Goal: Task Accomplishment & Management: Manage account settings

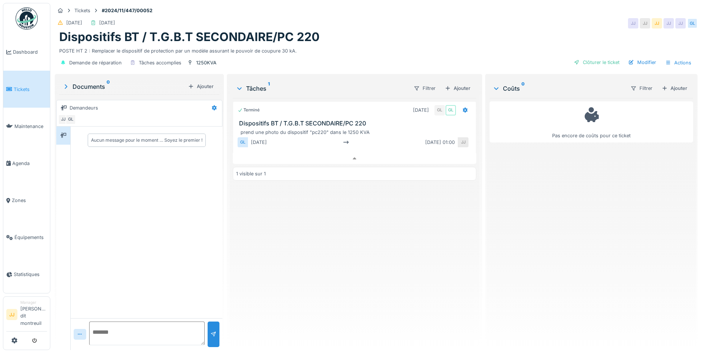
scroll to position [6, 0]
click at [23, 164] on span "Agenda" at bounding box center [29, 163] width 35 height 7
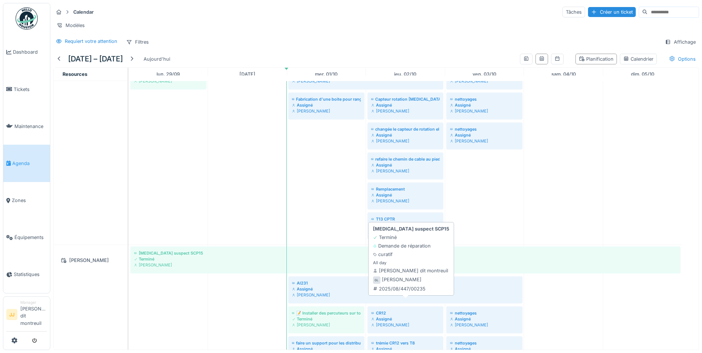
scroll to position [37, 0]
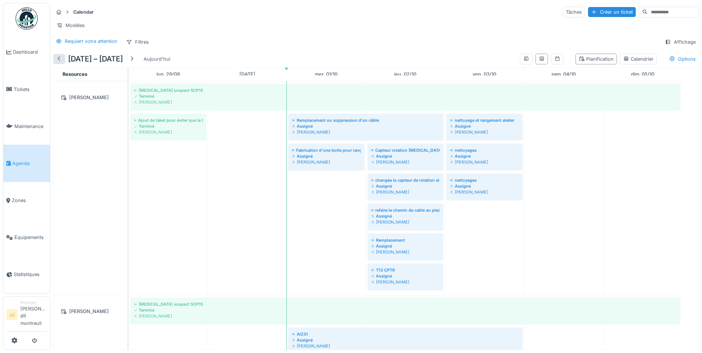
click at [54, 64] on div at bounding box center [59, 59] width 12 height 10
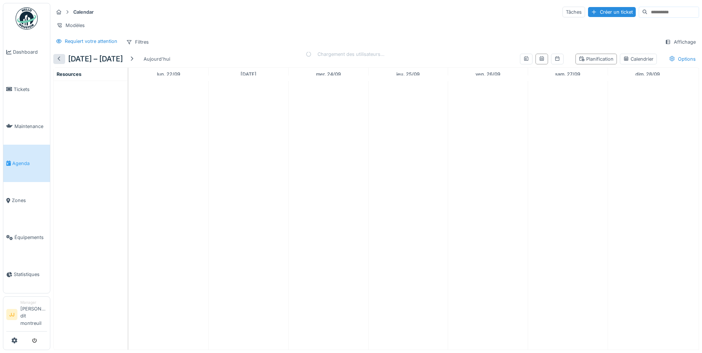
scroll to position [0, 0]
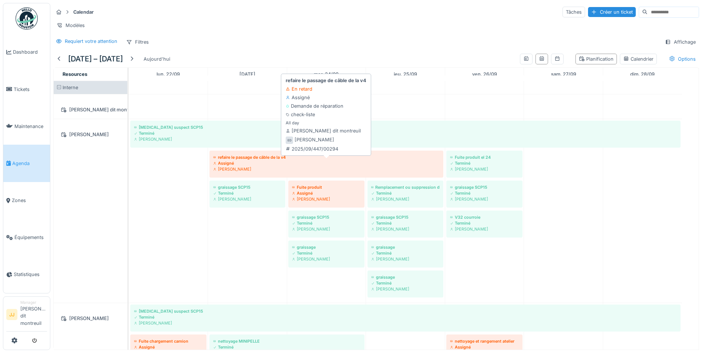
click at [265, 166] on div "Assigné" at bounding box center [326, 163] width 227 height 6
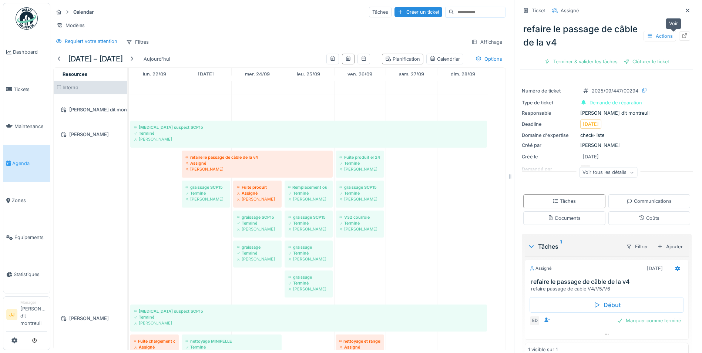
click at [682, 37] on icon at bounding box center [685, 35] width 6 height 5
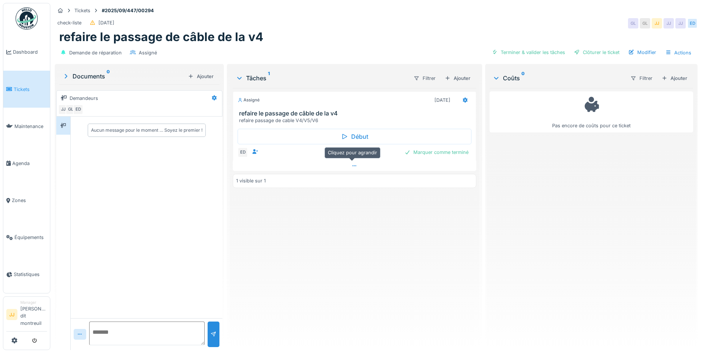
click at [348, 170] on div at bounding box center [355, 166] width 244 height 11
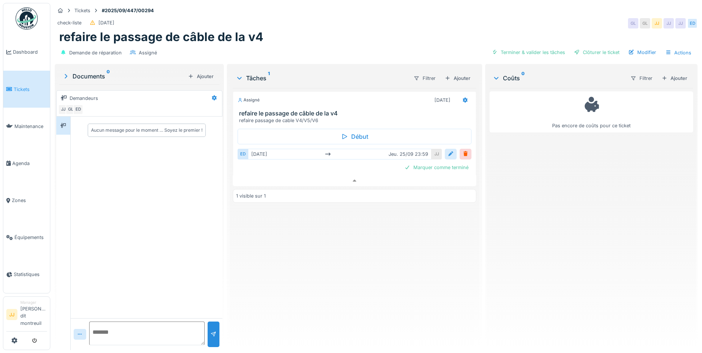
click at [448, 151] on div at bounding box center [451, 154] width 6 height 7
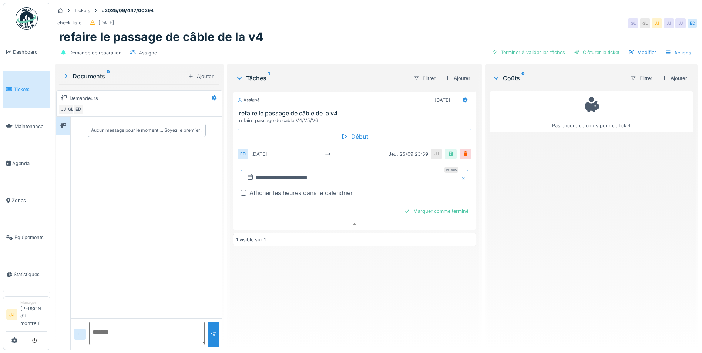
click at [355, 178] on input "**********" at bounding box center [355, 178] width 228 height 16
click at [339, 269] on div "1" at bounding box center [342, 274] width 10 height 11
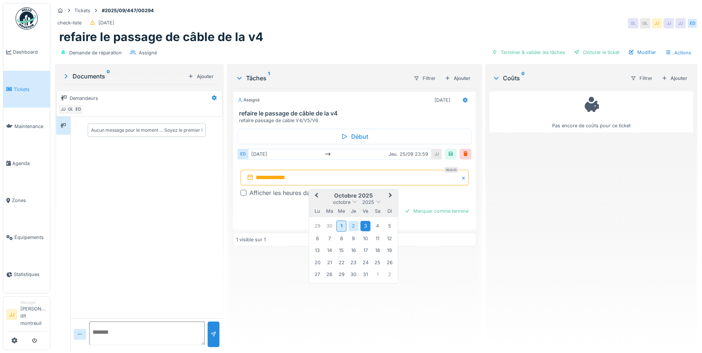
click at [365, 221] on div "3" at bounding box center [366, 226] width 10 height 10
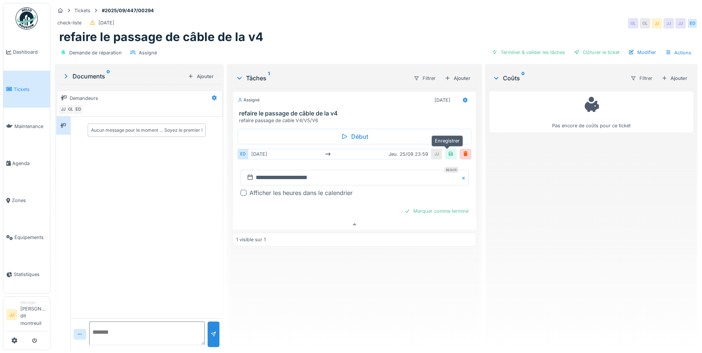
click at [448, 151] on div at bounding box center [451, 154] width 6 height 7
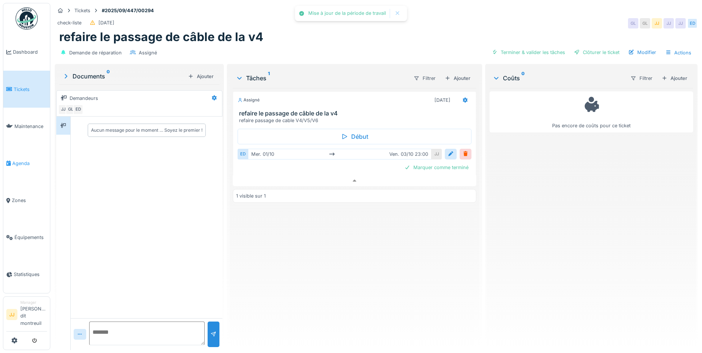
click at [21, 168] on link "Agenda" at bounding box center [26, 163] width 47 height 37
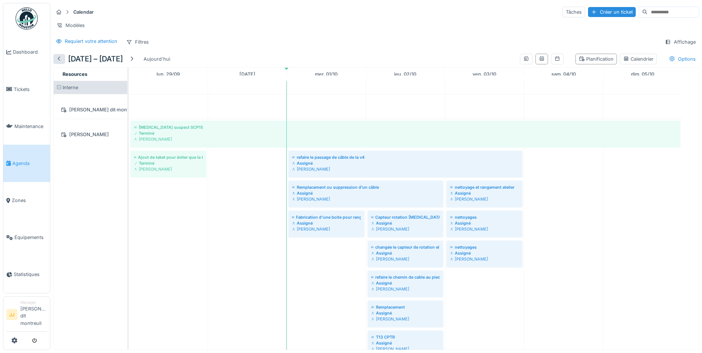
click at [59, 63] on div at bounding box center [59, 59] width 6 height 7
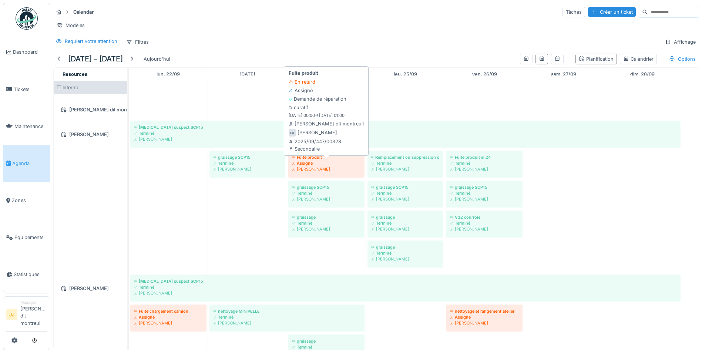
click at [335, 160] on div "Fuite produit" at bounding box center [326, 157] width 69 height 6
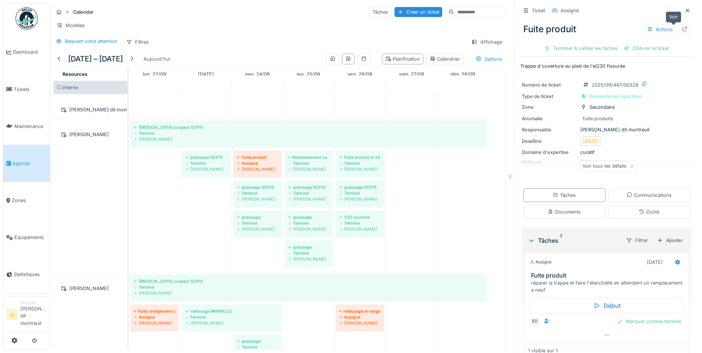
click at [679, 25] on div at bounding box center [684, 29] width 11 height 9
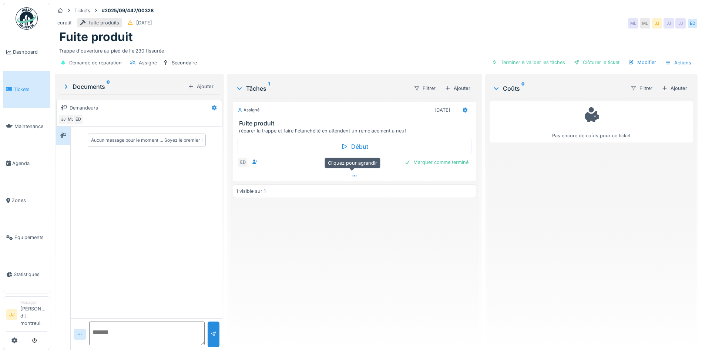
click at [347, 177] on div at bounding box center [355, 176] width 244 height 11
click at [448, 161] on div at bounding box center [451, 164] width 6 height 7
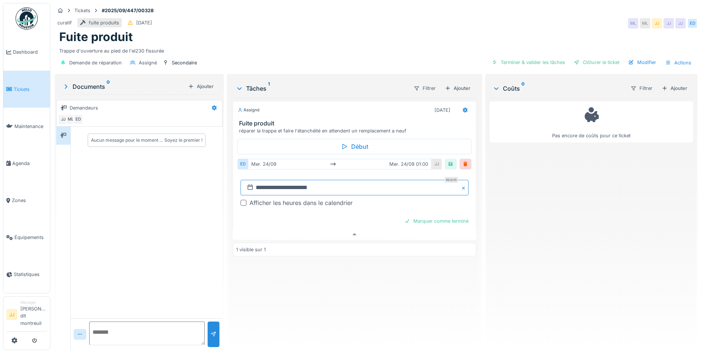
click at [300, 188] on input "**********" at bounding box center [355, 188] width 228 height 16
click at [462, 184] on button "Close" at bounding box center [465, 188] width 8 height 16
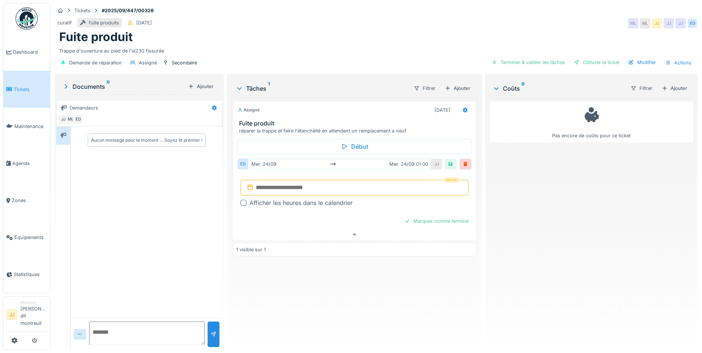
click at [352, 184] on input "text" at bounding box center [355, 188] width 228 height 16
click at [331, 245] on div "7" at bounding box center [330, 249] width 10 height 10
click at [328, 246] on div "7" at bounding box center [330, 249] width 10 height 10
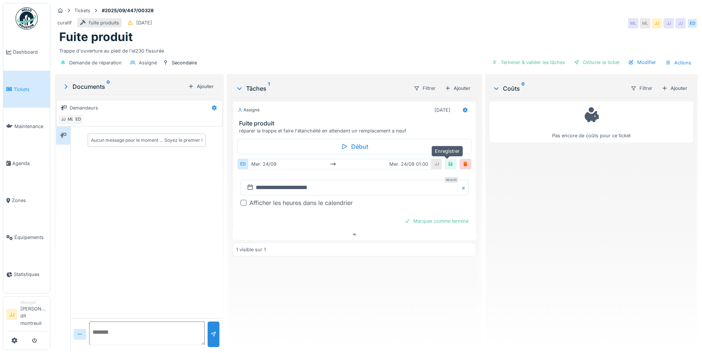
click at [445, 159] on div at bounding box center [451, 164] width 12 height 11
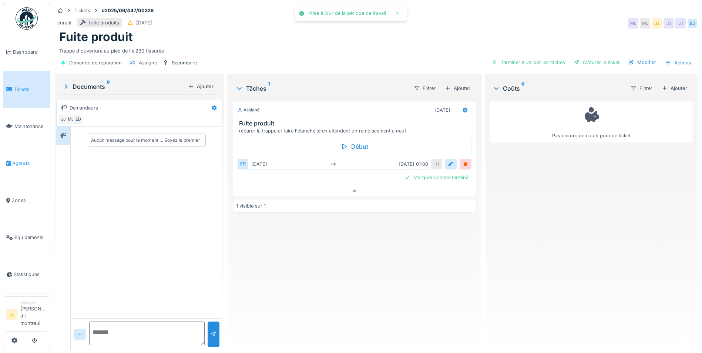
click at [12, 160] on span "Agenda" at bounding box center [29, 163] width 35 height 7
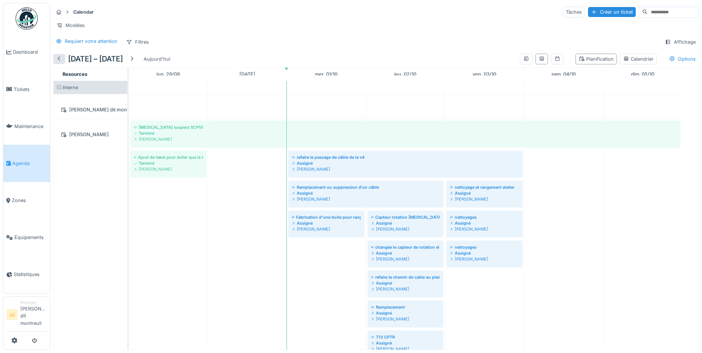
click at [63, 63] on div at bounding box center [59, 59] width 12 height 10
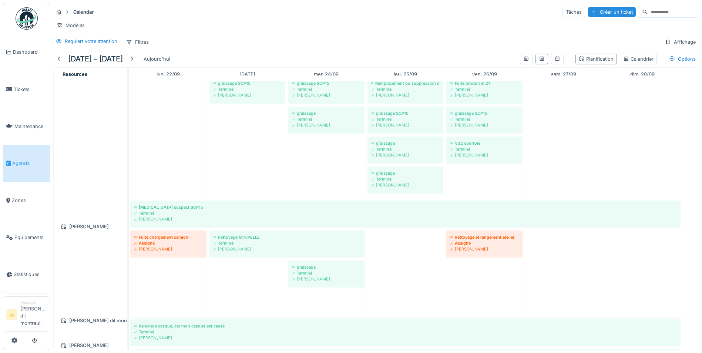
scroll to position [74, 0]
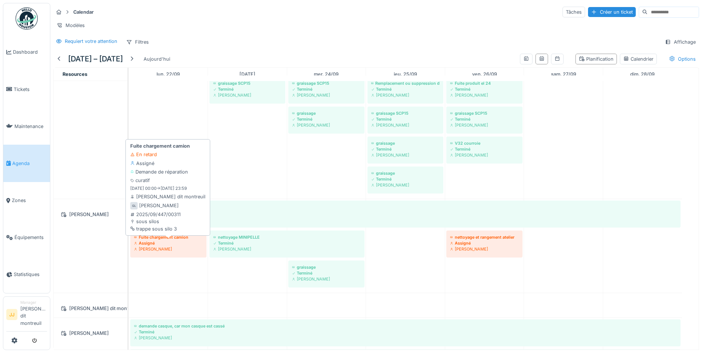
click at [175, 246] on div "Assigné" at bounding box center [168, 243] width 69 height 6
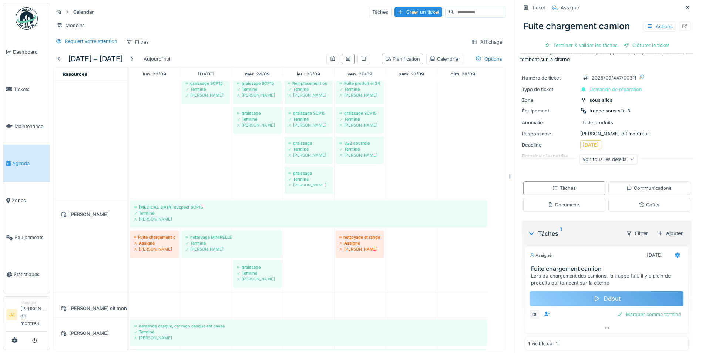
scroll to position [21, 0]
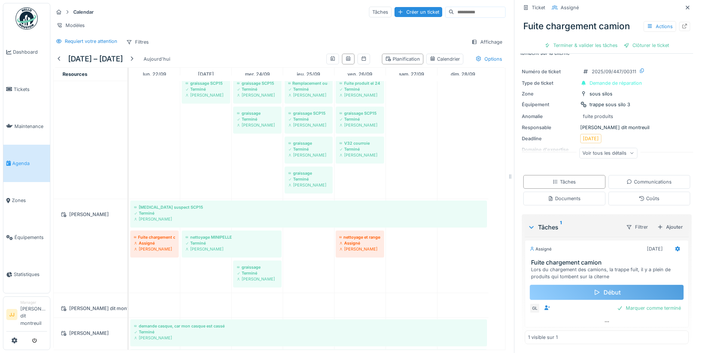
click at [579, 306] on div "GL Marquer comme terminé" at bounding box center [607, 308] width 154 height 10
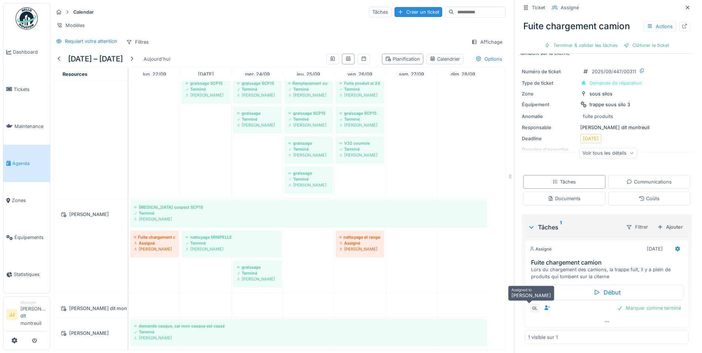
click at [532, 308] on div "GL" at bounding box center [535, 308] width 10 height 10
click at [604, 323] on icon at bounding box center [607, 322] width 6 height 5
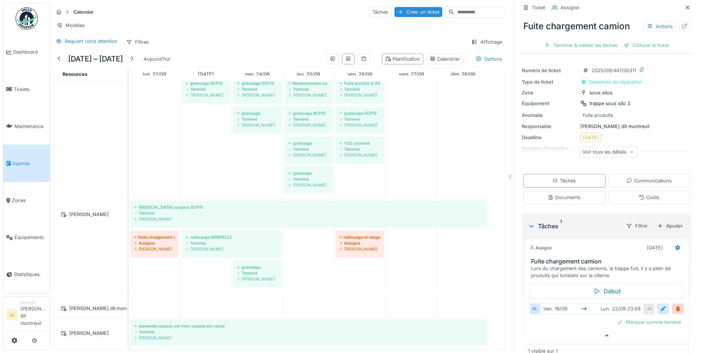
scroll to position [6, 0]
click at [661, 305] on div at bounding box center [664, 308] width 6 height 7
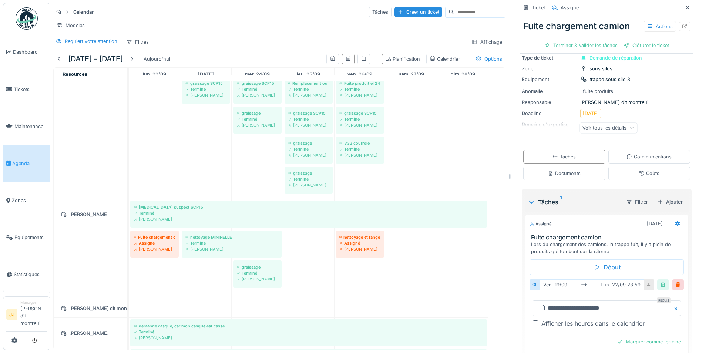
scroll to position [58, 0]
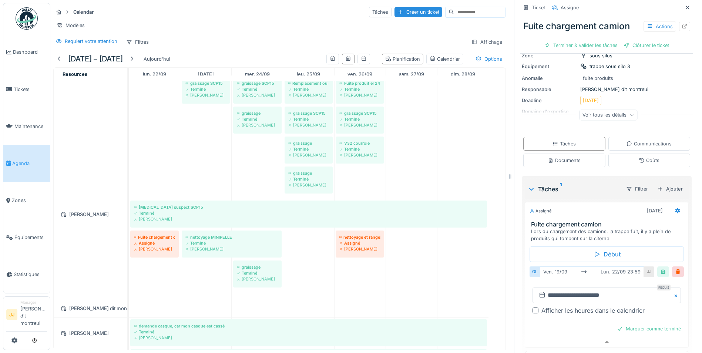
click at [673, 294] on button "Close" at bounding box center [677, 296] width 8 height 16
click at [610, 288] on input "text" at bounding box center [607, 296] width 148 height 16
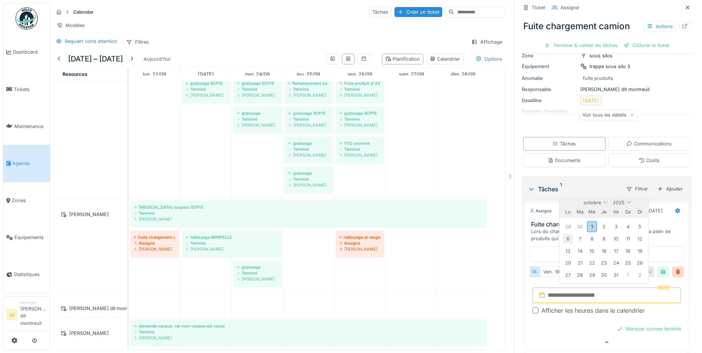
click at [564, 235] on div "6" at bounding box center [568, 239] width 10 height 10
click at [613, 234] on div "10" at bounding box center [616, 239] width 10 height 10
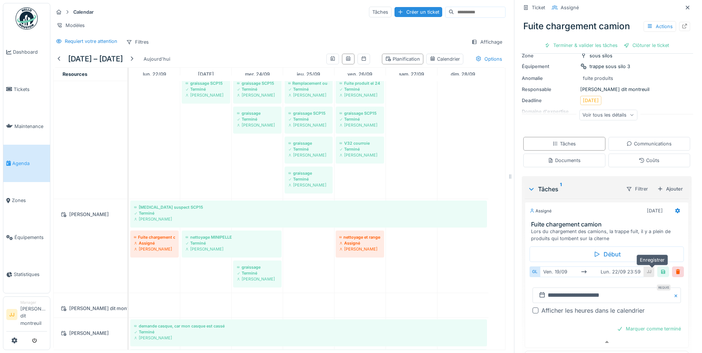
click at [658, 271] on div at bounding box center [664, 272] width 12 height 11
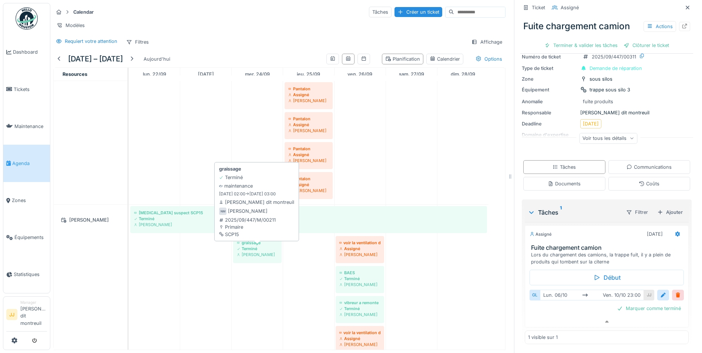
scroll to position [0, 0]
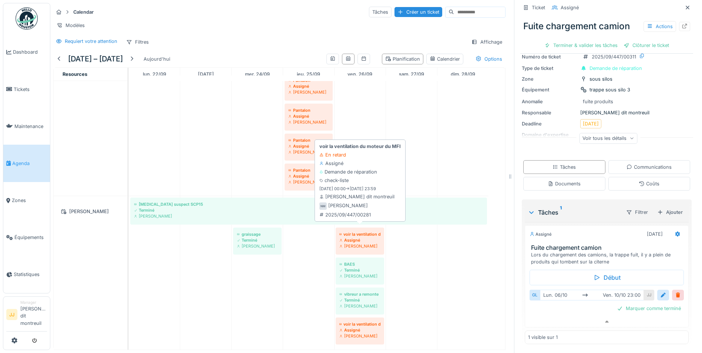
click at [371, 237] on div "Assigné" at bounding box center [360, 240] width 41 height 6
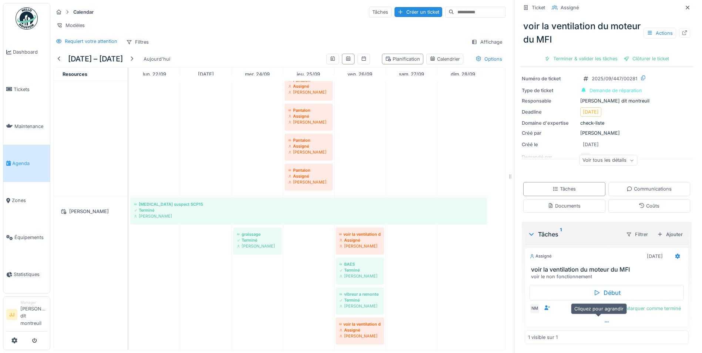
click at [593, 317] on div at bounding box center [606, 322] width 163 height 11
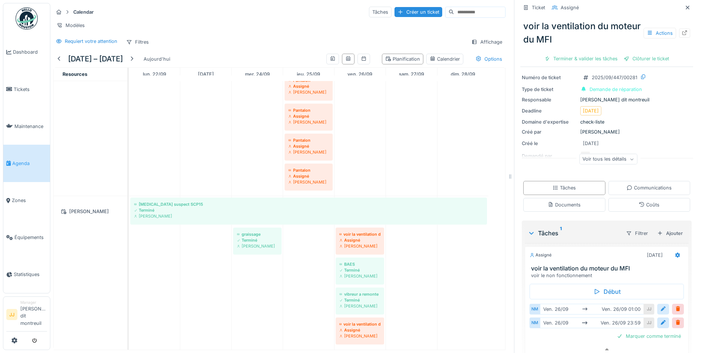
click at [661, 306] on div at bounding box center [664, 309] width 6 height 7
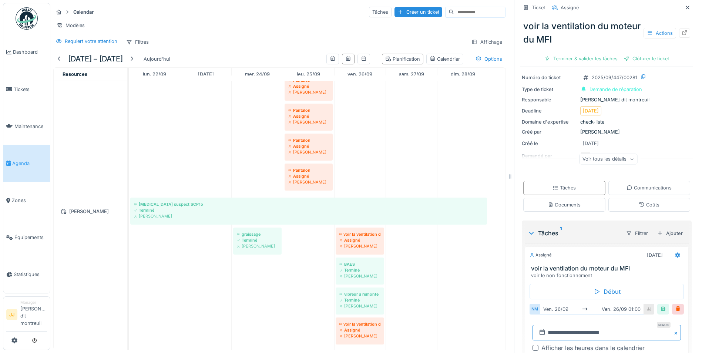
click at [621, 330] on input "**********" at bounding box center [607, 333] width 148 height 16
click at [599, 307] on div "2" at bounding box center [604, 312] width 10 height 10
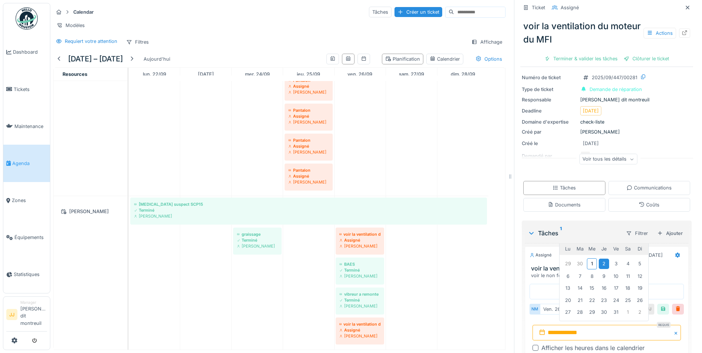
click at [600, 261] on div "2" at bounding box center [604, 264] width 10 height 10
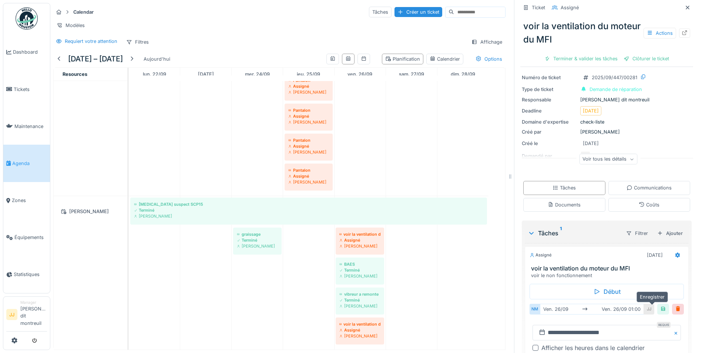
click at [661, 307] on div at bounding box center [664, 309] width 6 height 7
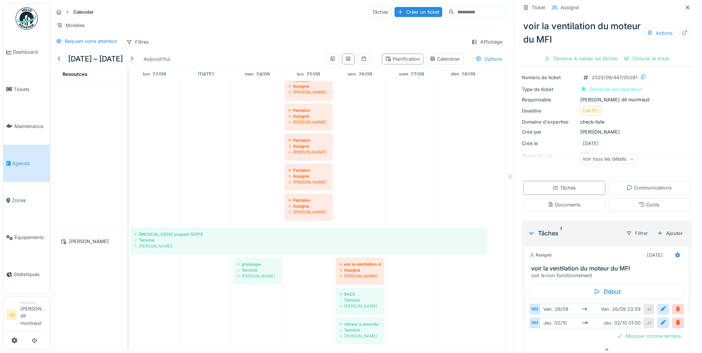
click at [675, 306] on div at bounding box center [678, 309] width 6 height 7
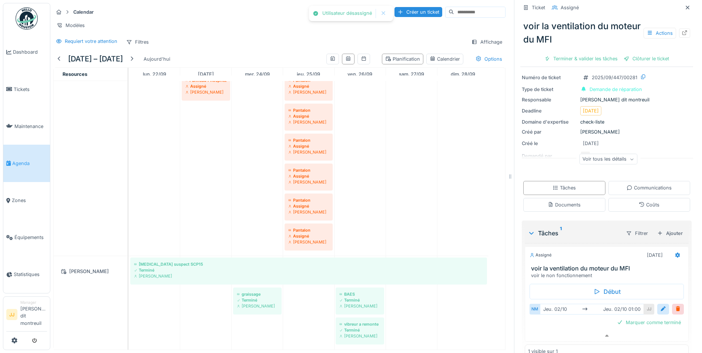
scroll to position [358, 0]
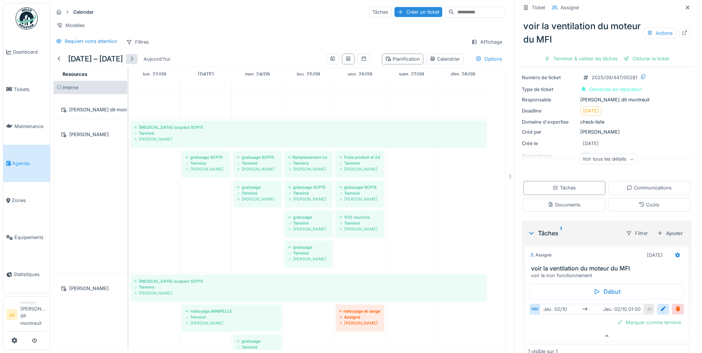
click at [138, 62] on div at bounding box center [132, 59] width 12 height 10
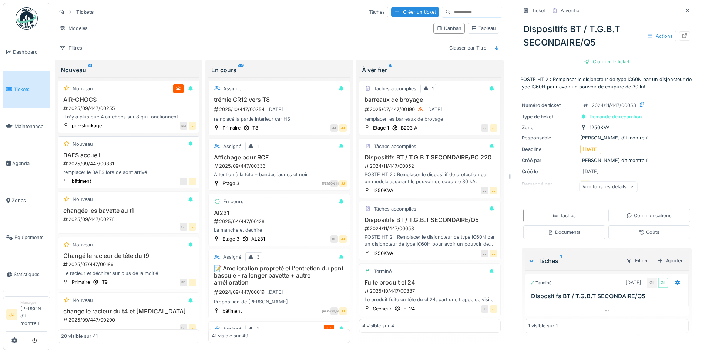
scroll to position [1979, 0]
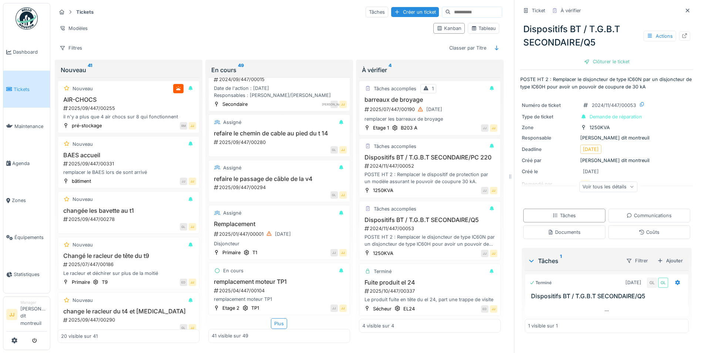
click at [33, 97] on link "Tickets" at bounding box center [26, 89] width 47 height 37
